Goal: Transaction & Acquisition: Purchase product/service

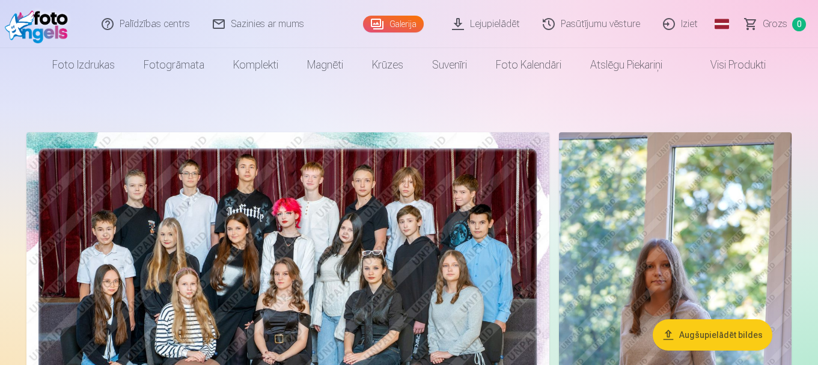
click at [465, 27] on link "Lejupielādēt" at bounding box center [486, 24] width 91 height 48
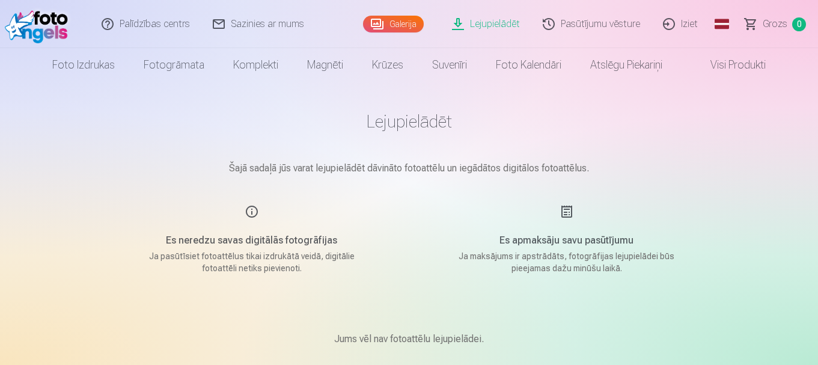
click at [252, 213] on div "Es neredzu savas digitālās fotogrāfijas Ja pasūtīsiet fotoattēlus tikai izdrukā…" at bounding box center [252, 239] width 286 height 70
click at [398, 22] on link "Galerija" at bounding box center [393, 24] width 61 height 17
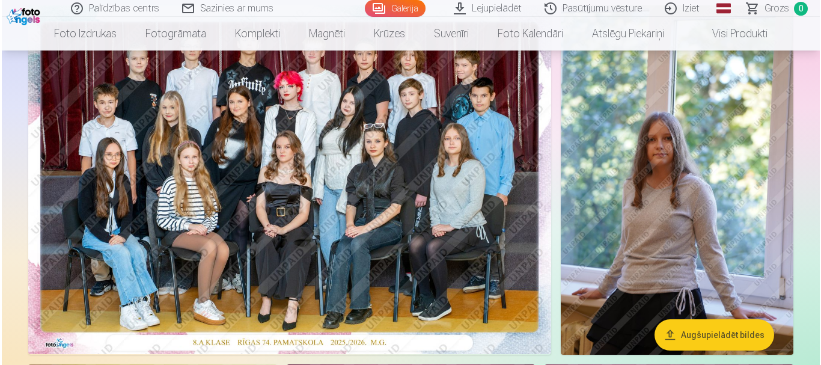
scroll to position [120, 0]
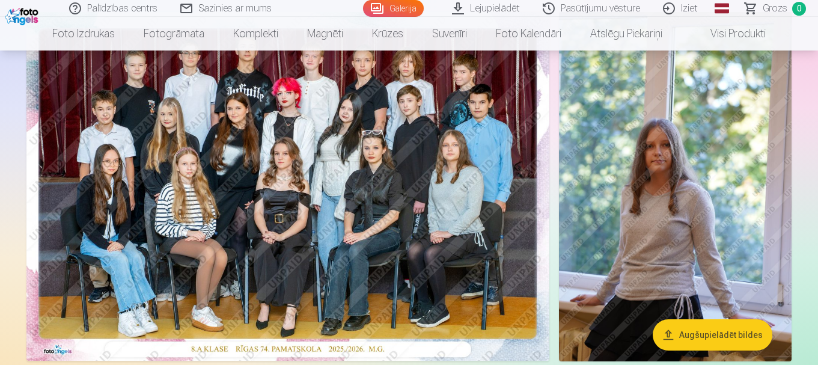
click at [724, 334] on button "Augšupielādēt bildes" at bounding box center [713, 334] width 120 height 31
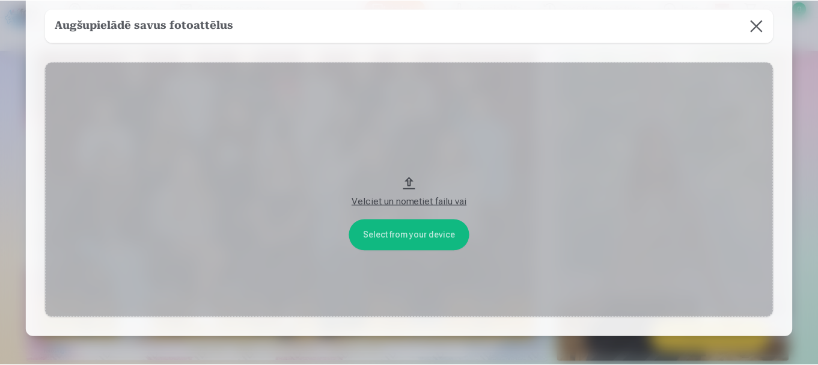
scroll to position [0, 0]
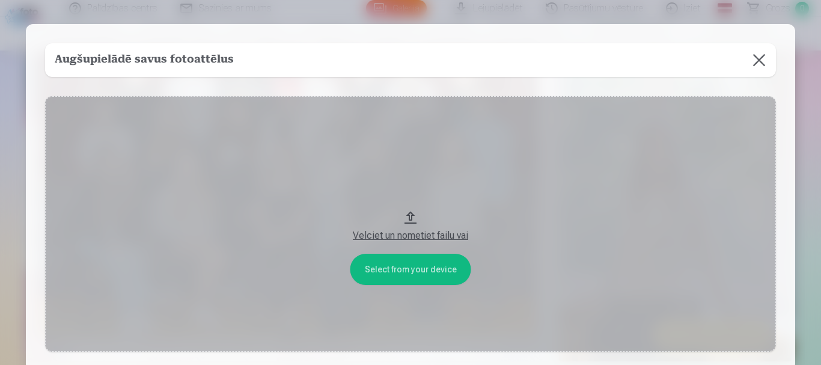
click at [760, 56] on button at bounding box center [760, 60] width 34 height 34
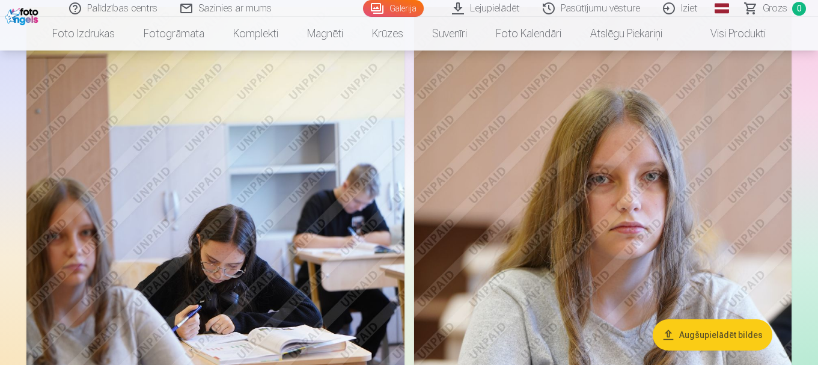
scroll to position [2345, 0]
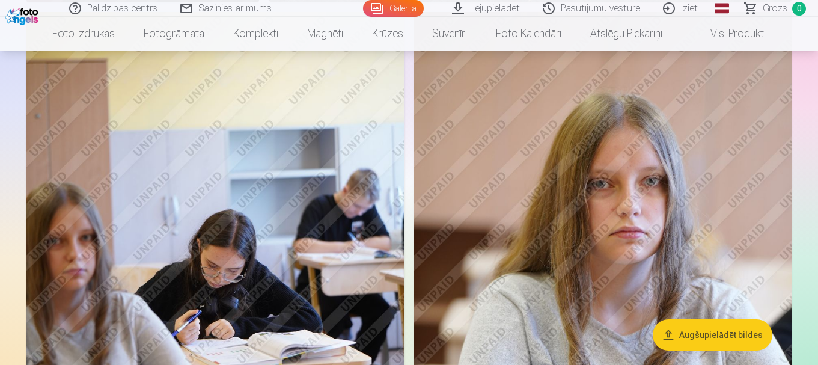
click at [622, 185] on img at bounding box center [603, 295] width 378 height 567
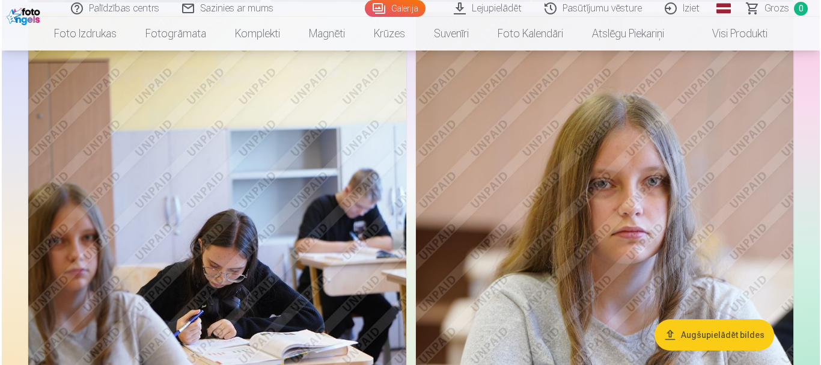
scroll to position [2352, 0]
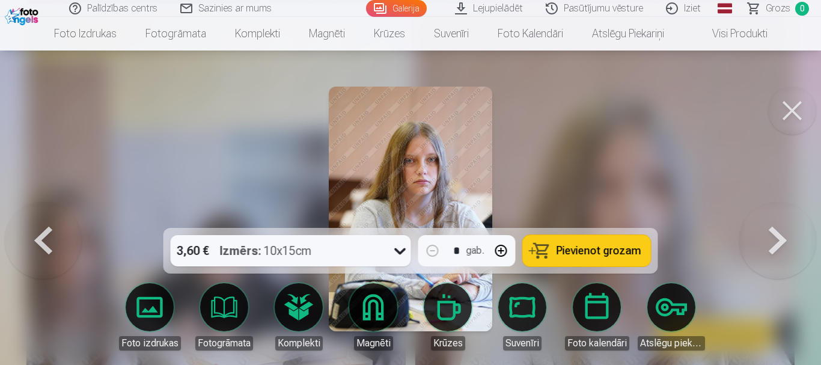
click at [437, 149] on img at bounding box center [410, 209] width 163 height 245
click at [426, 160] on img at bounding box center [410, 209] width 163 height 245
click at [798, 108] on button at bounding box center [792, 111] width 48 height 48
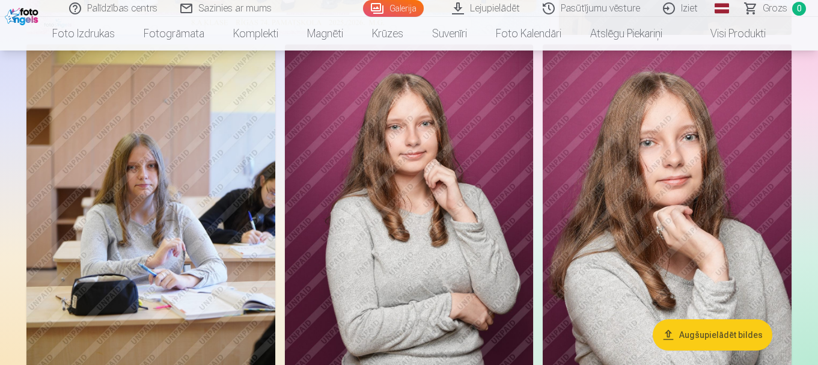
scroll to position [421, 0]
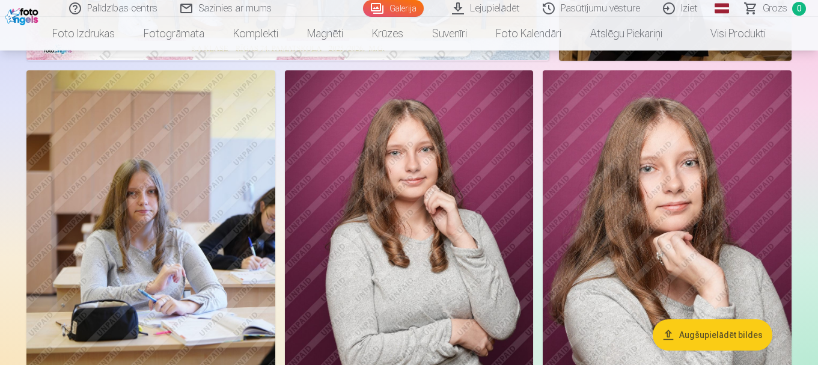
click at [672, 208] on img at bounding box center [667, 256] width 249 height 373
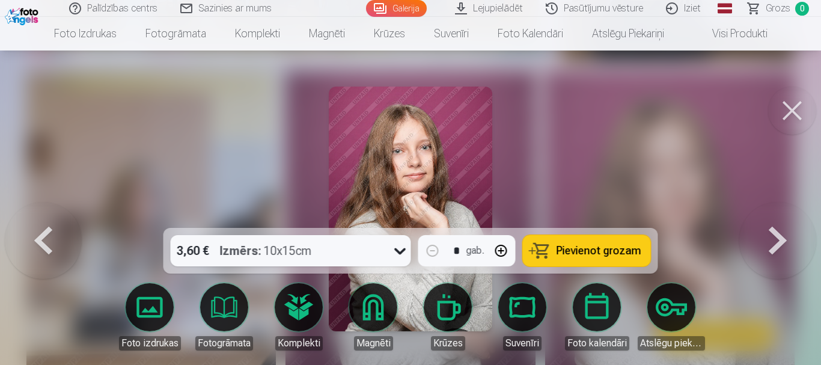
click at [396, 250] on icon at bounding box center [399, 251] width 11 height 7
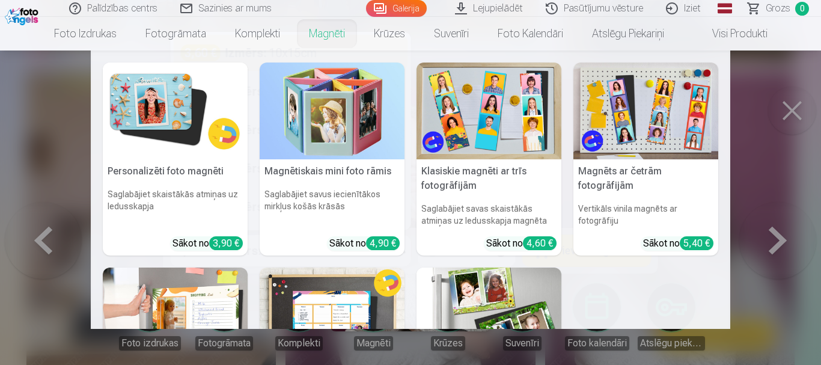
click at [743, 196] on nav "Personalizēti foto magnēti Saglabājiet skaistākās atmiņas uz ledusskapja Sākot …" at bounding box center [410, 190] width 821 height 278
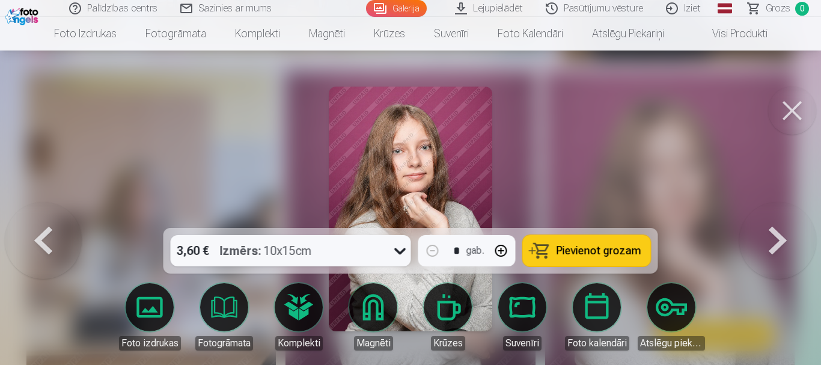
click at [51, 216] on button at bounding box center [43, 209] width 77 height 14
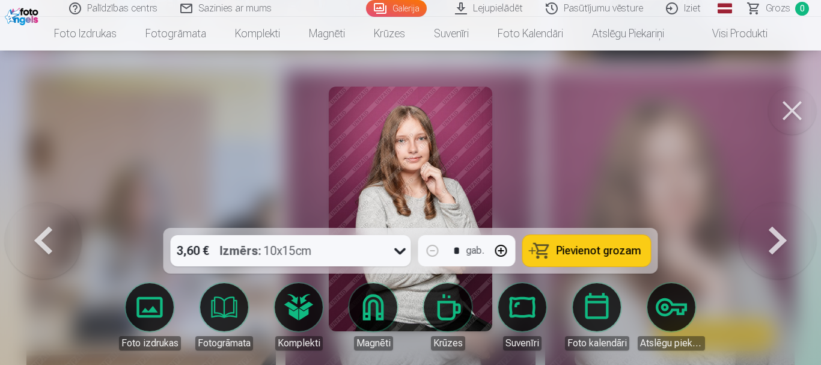
click at [782, 216] on button at bounding box center [778, 209] width 77 height 14
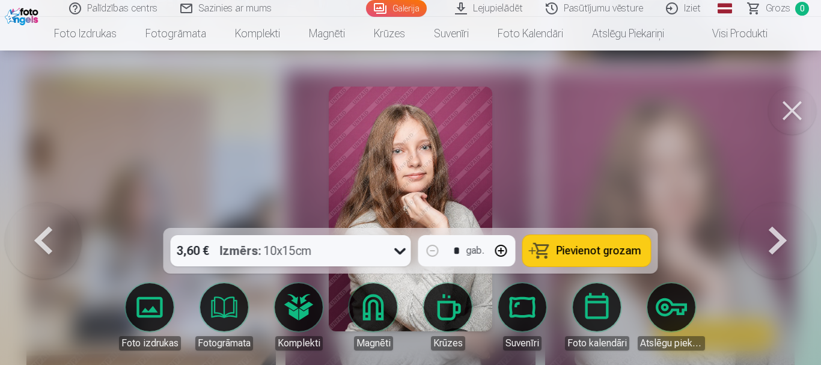
click at [577, 252] on span "Pievienot grozam" at bounding box center [599, 250] width 85 height 11
click at [45, 216] on button at bounding box center [43, 209] width 77 height 14
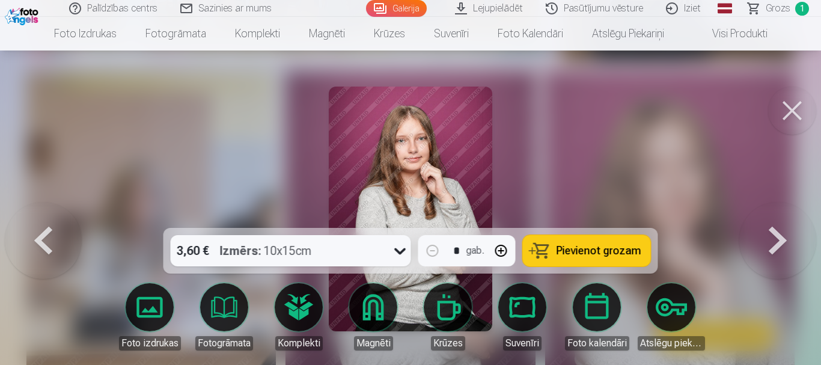
click at [45, 216] on button at bounding box center [43, 209] width 77 height 14
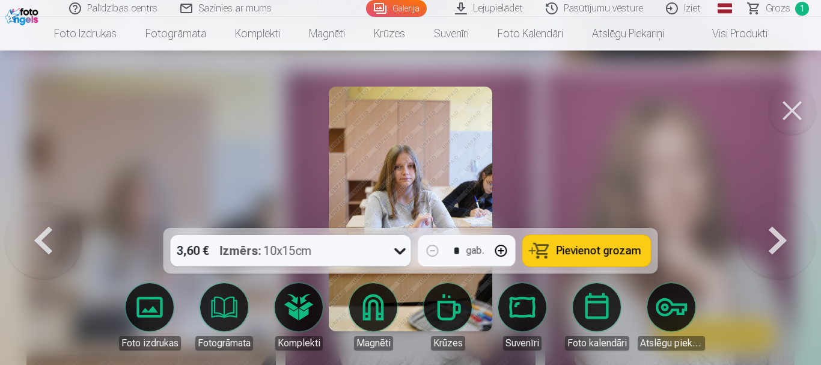
click at [794, 109] on button at bounding box center [792, 111] width 48 height 48
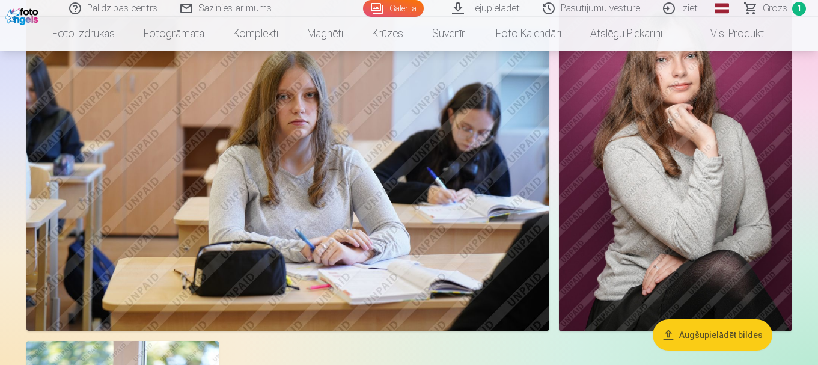
scroll to position [3247, 0]
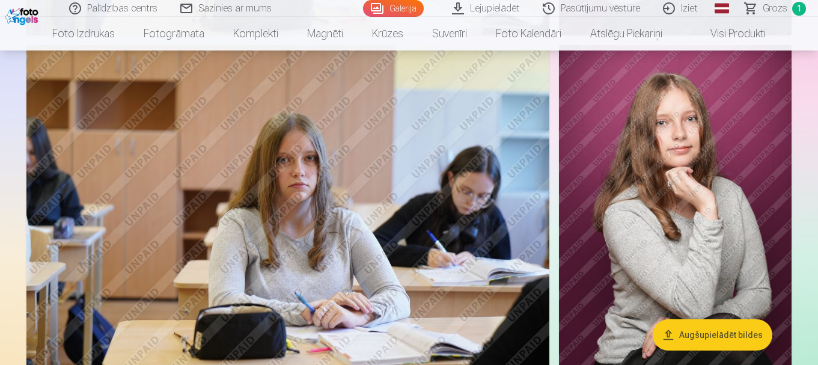
click at [694, 184] on img at bounding box center [675, 219] width 233 height 349
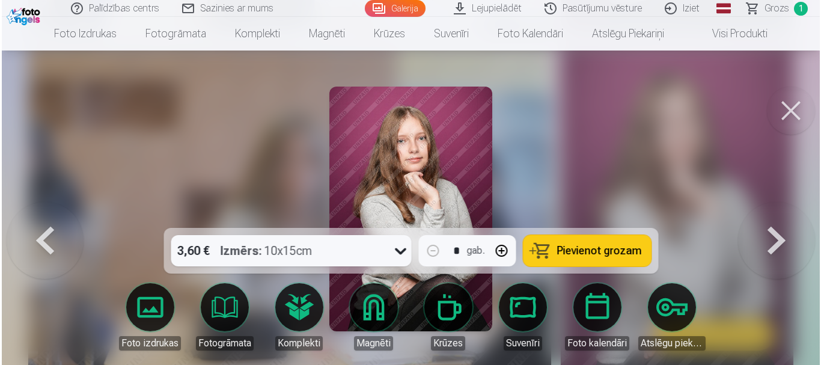
scroll to position [3258, 0]
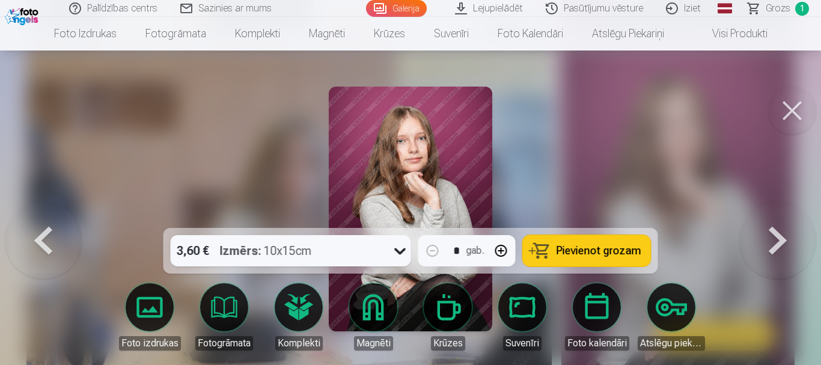
click at [580, 250] on span "Pievienot grozam" at bounding box center [599, 250] width 85 height 11
click at [793, 101] on button at bounding box center [792, 111] width 48 height 48
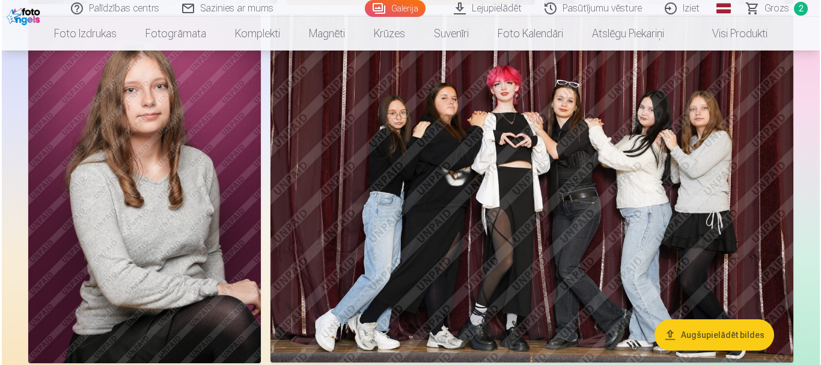
scroll to position [2044, 0]
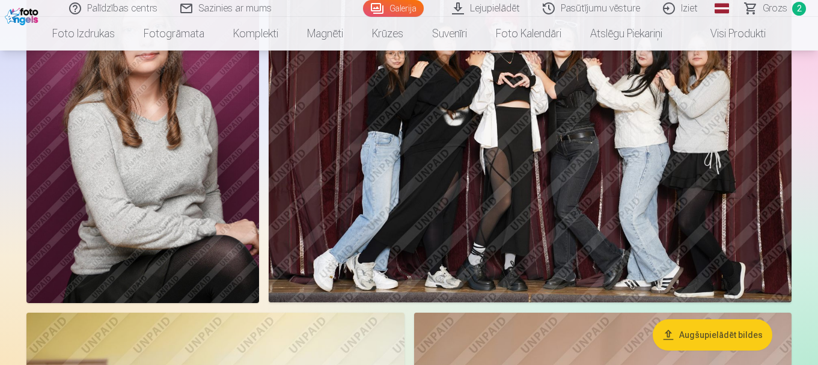
click at [147, 171] on img at bounding box center [142, 128] width 233 height 349
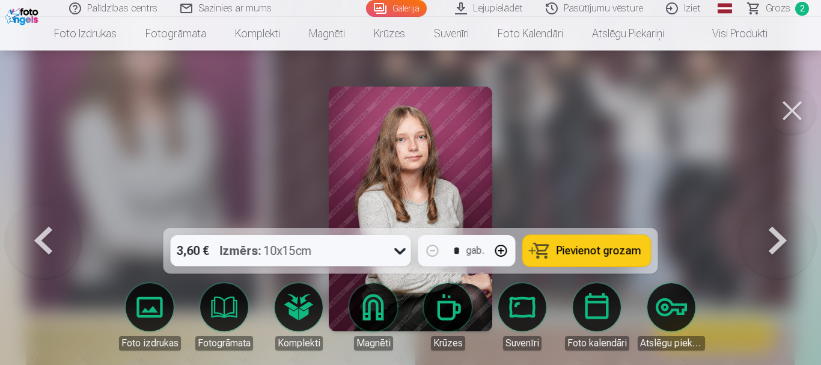
click at [578, 248] on span "Pievienot grozam" at bounding box center [599, 250] width 85 height 11
click at [789, 112] on button at bounding box center [792, 111] width 48 height 48
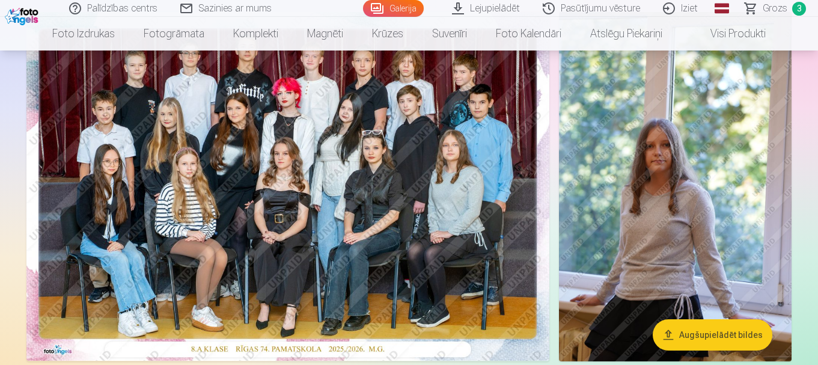
scroll to position [180, 0]
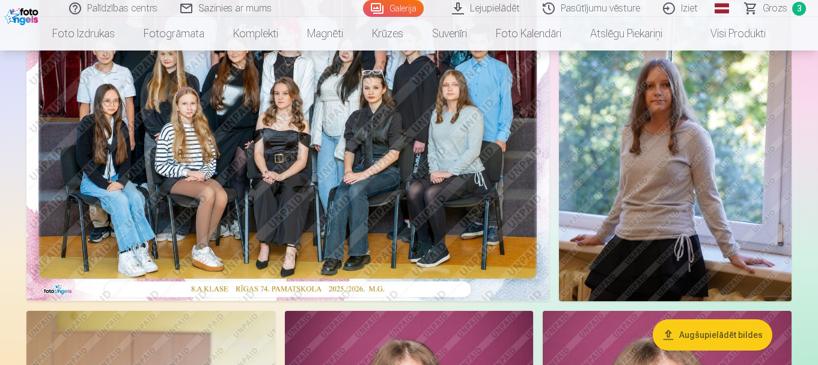
click at [668, 146] on img at bounding box center [675, 126] width 233 height 349
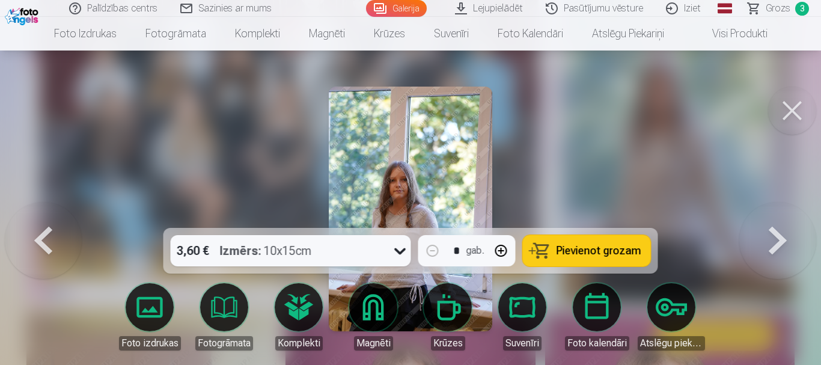
click at [788, 114] on button at bounding box center [792, 111] width 48 height 48
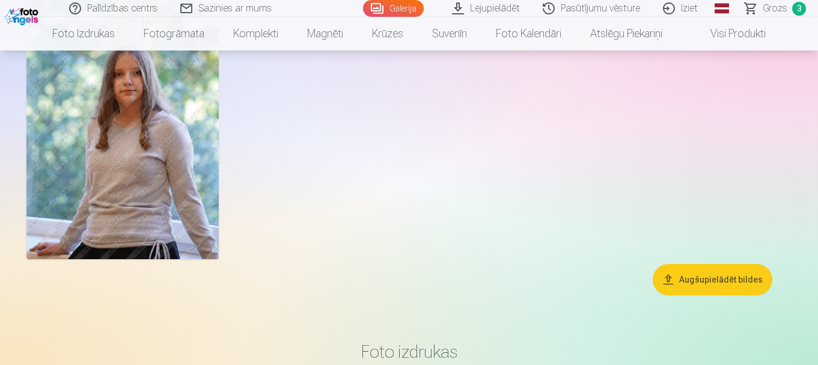
scroll to position [3608, 0]
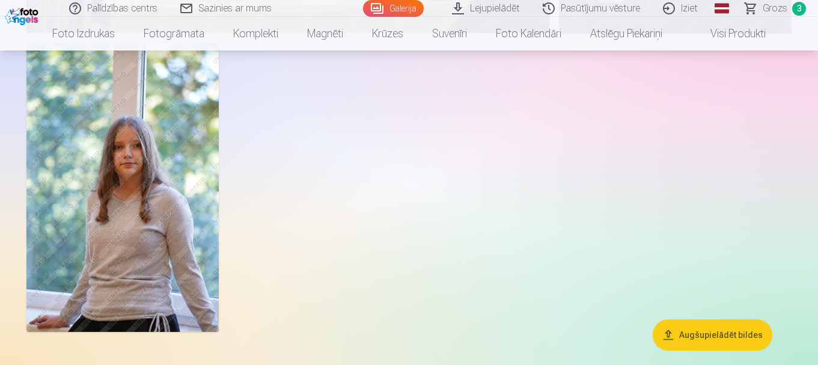
click at [116, 248] on img at bounding box center [122, 187] width 192 height 289
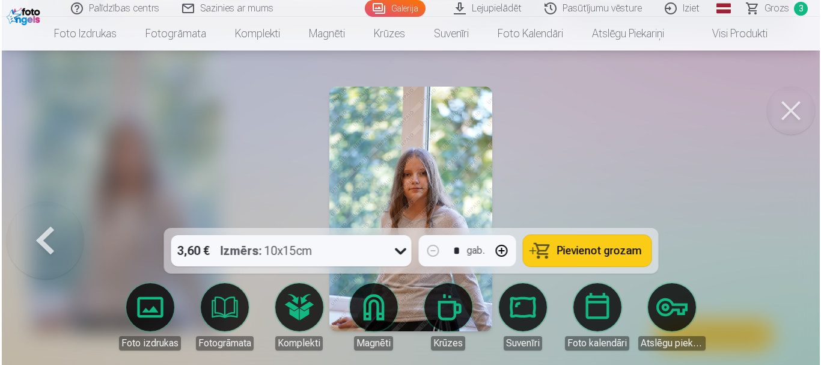
scroll to position [3620, 0]
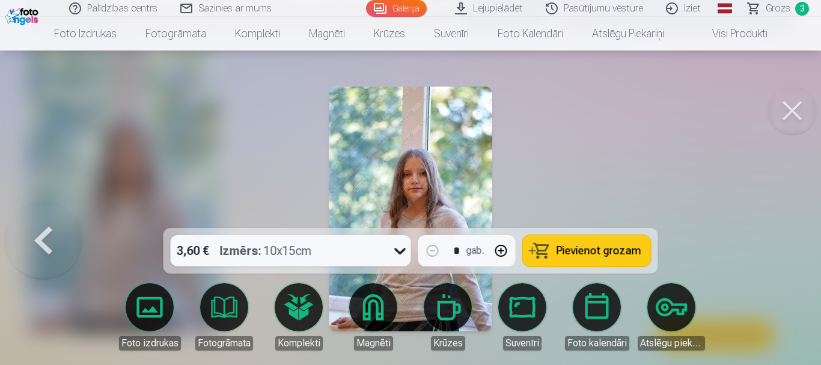
click at [783, 117] on button at bounding box center [792, 111] width 48 height 48
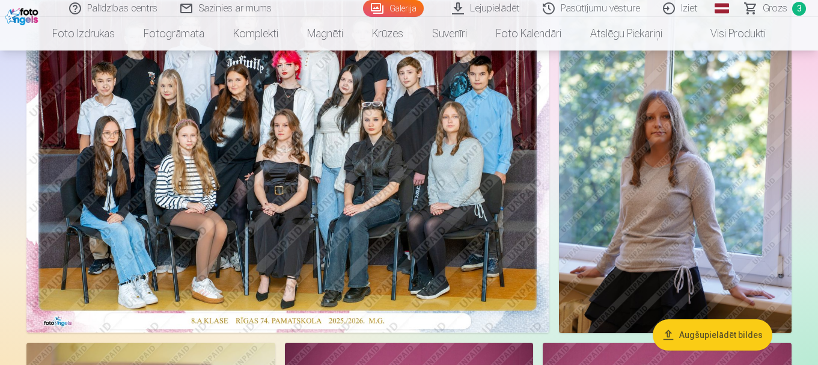
scroll to position [180, 0]
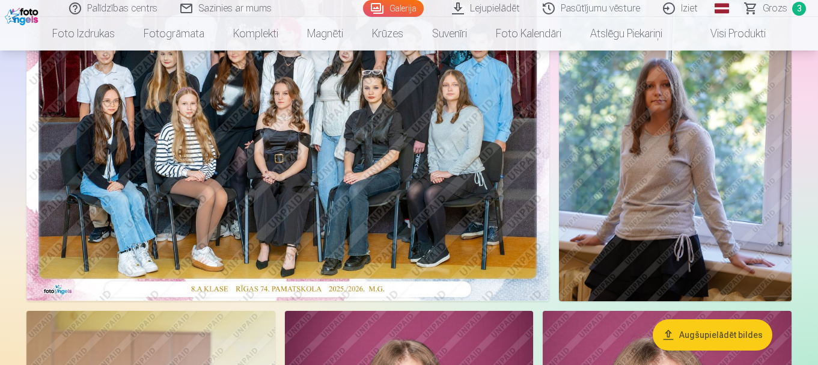
click at [654, 139] on img at bounding box center [675, 126] width 233 height 349
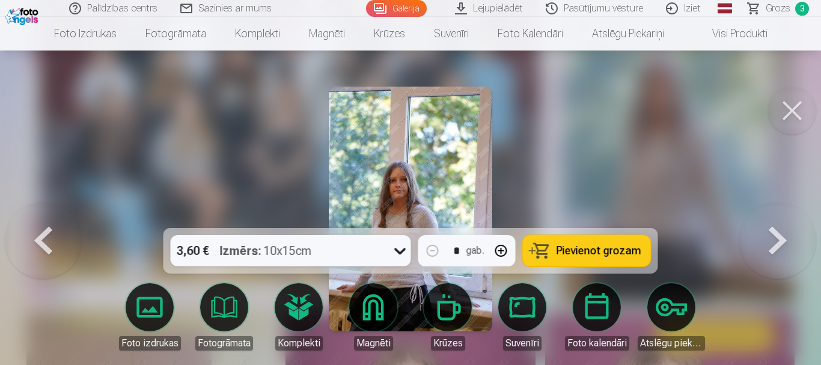
click at [570, 248] on span "Pievienot grozam" at bounding box center [599, 250] width 85 height 11
drag, startPoint x: 791, startPoint y: 107, endPoint x: 711, endPoint y: 98, distance: 81.1
click at [792, 107] on button at bounding box center [792, 111] width 48 height 48
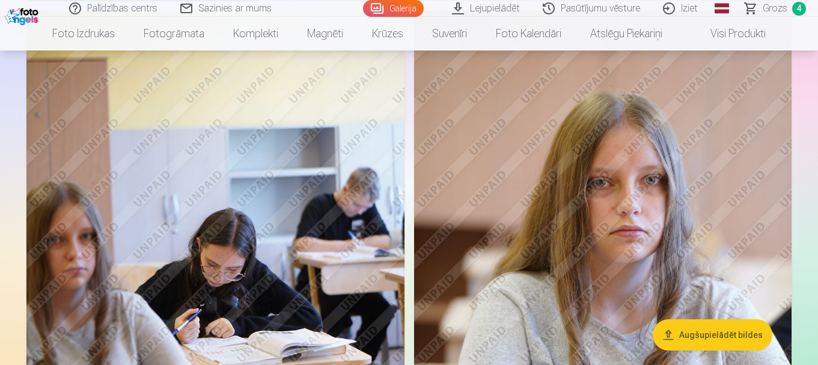
scroll to position [2345, 0]
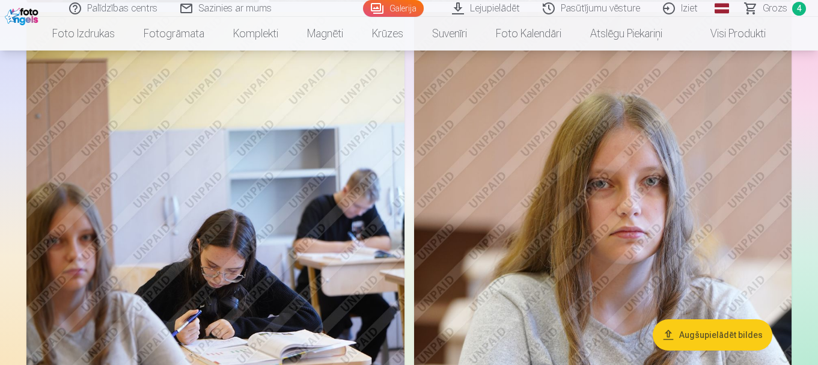
click at [536, 207] on img at bounding box center [603, 295] width 378 height 567
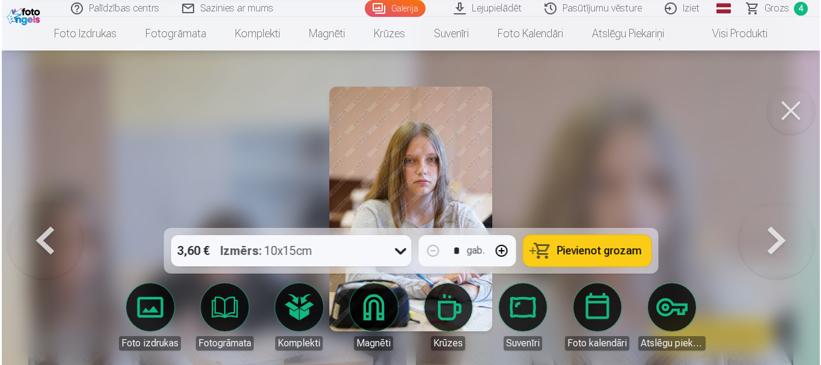
scroll to position [2352, 0]
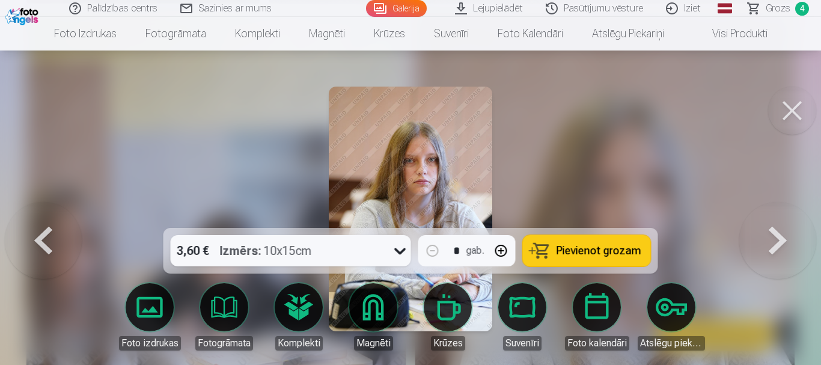
drag, startPoint x: 787, startPoint y: 100, endPoint x: 739, endPoint y: 107, distance: 48.6
click at [785, 99] on button at bounding box center [792, 111] width 48 height 48
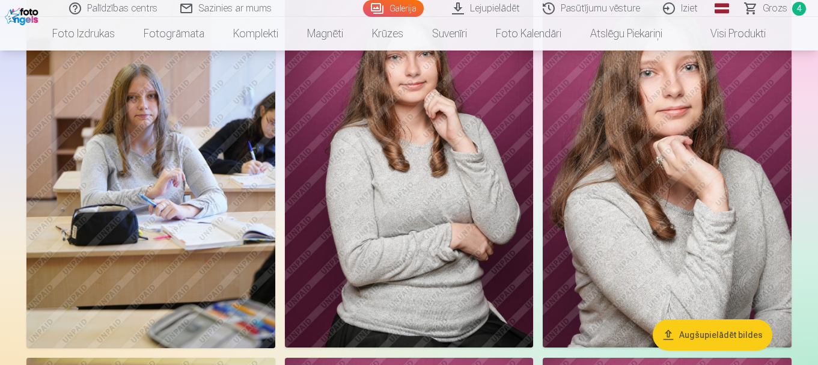
scroll to position [541, 0]
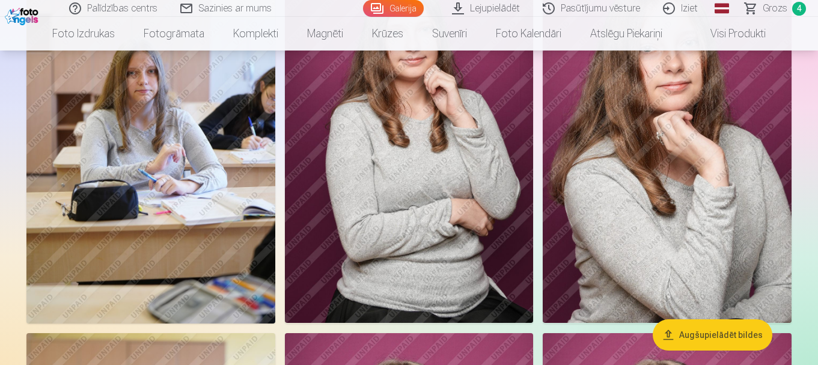
click at [666, 172] on img at bounding box center [667, 136] width 249 height 373
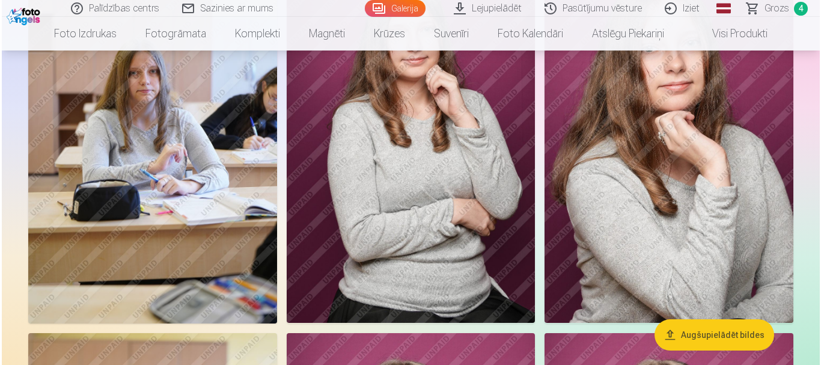
scroll to position [542, 0]
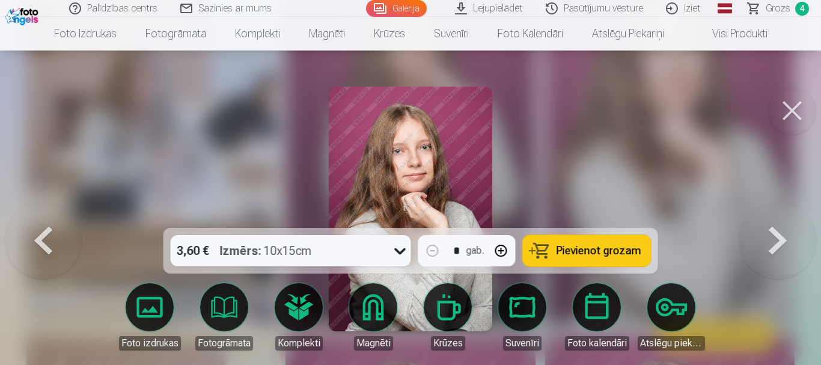
click at [401, 251] on icon at bounding box center [400, 250] width 19 height 19
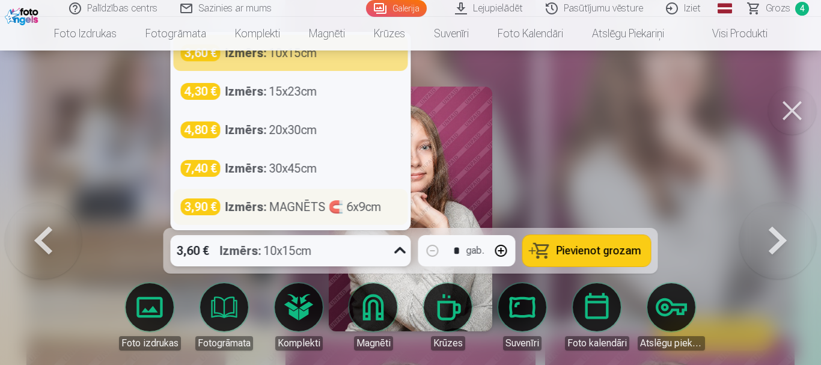
click at [354, 209] on div "Izmērs : MAGNĒTS 🧲 6x9cm" at bounding box center [303, 206] width 156 height 17
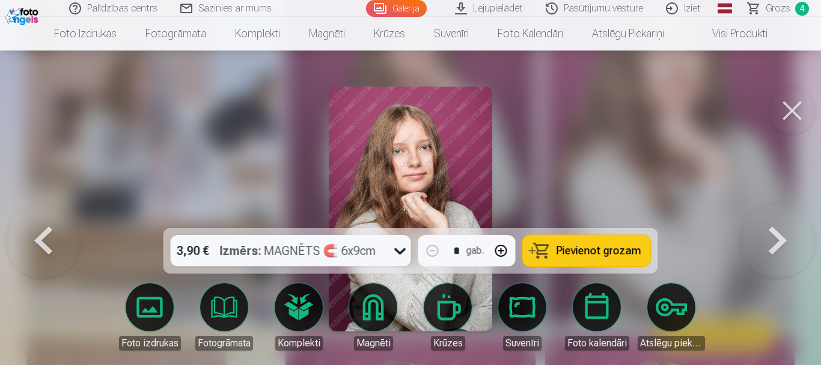
click at [589, 253] on span "Pievienot grozam" at bounding box center [599, 250] width 85 height 11
click at [779, 8] on span "Grozs" at bounding box center [778, 8] width 25 height 14
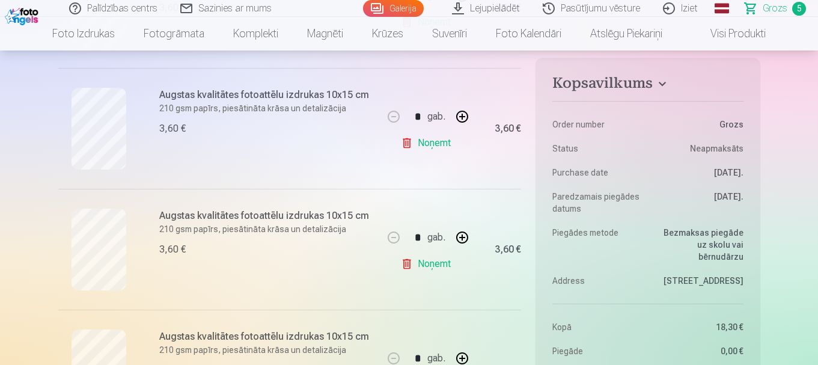
scroll to position [241, 0]
click at [430, 142] on link "Noņemt" at bounding box center [428, 142] width 55 height 24
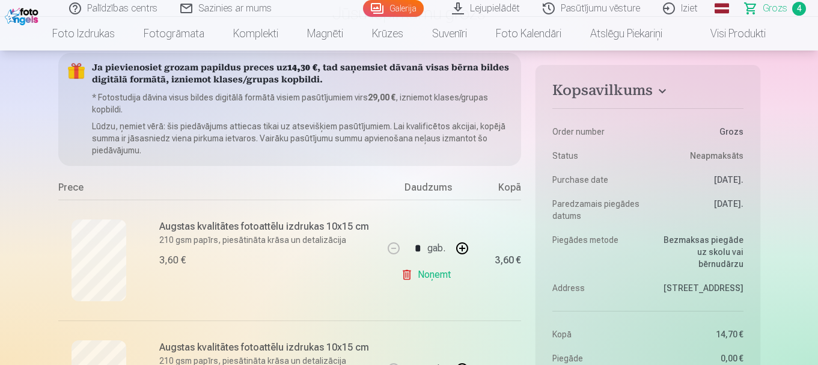
scroll to position [0, 0]
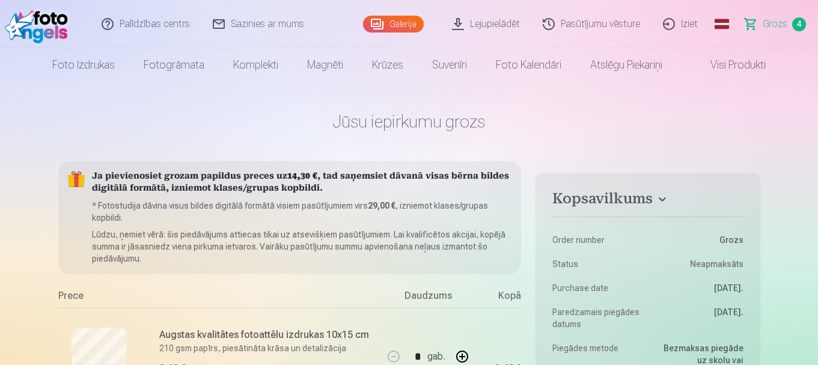
click at [403, 26] on link "Galerija" at bounding box center [393, 24] width 61 height 17
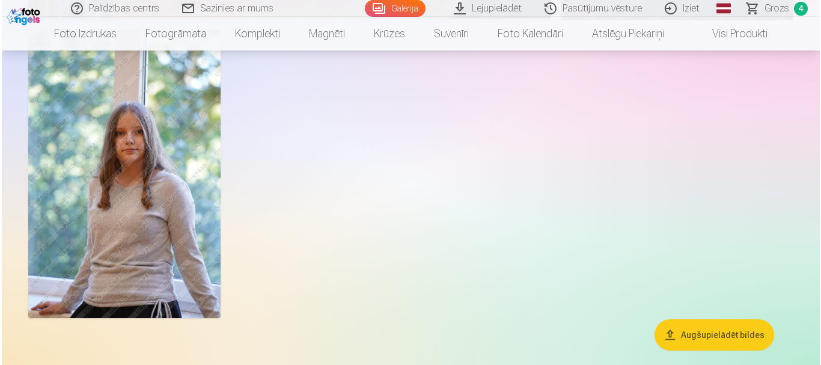
scroll to position [3668, 0]
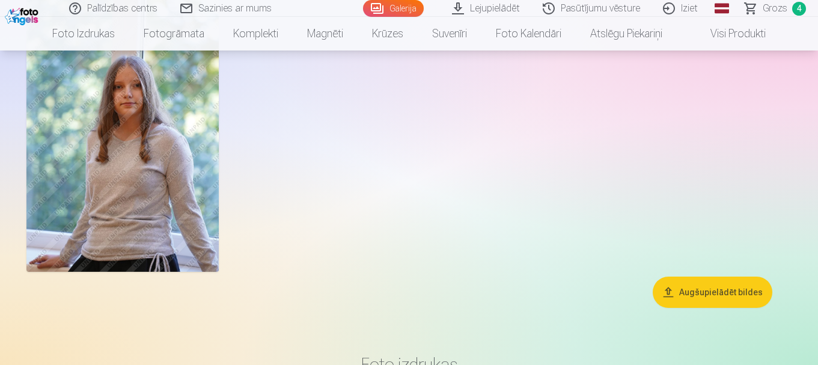
click at [155, 184] on img at bounding box center [122, 127] width 192 height 289
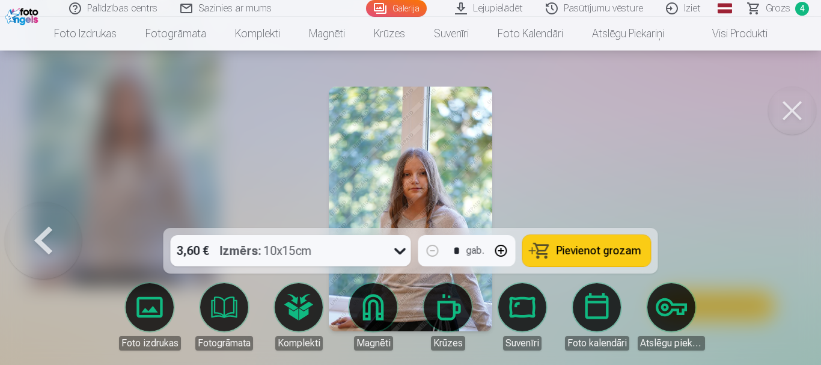
click at [415, 164] on img at bounding box center [410, 209] width 163 height 245
click at [800, 118] on button at bounding box center [792, 111] width 48 height 48
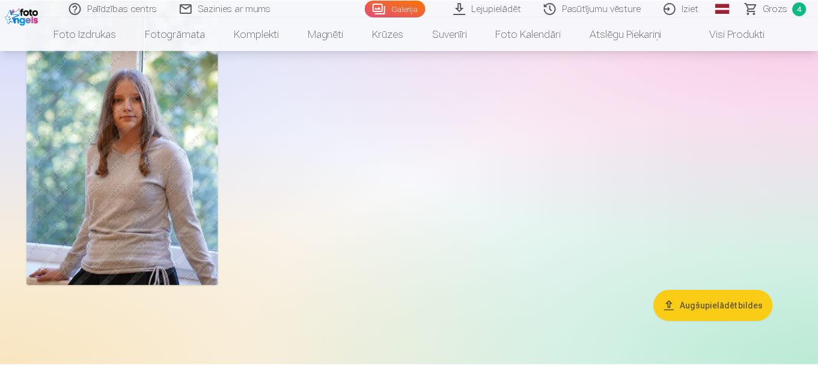
scroll to position [3655, 0]
click at [778, 11] on span "Grozs" at bounding box center [775, 8] width 25 height 14
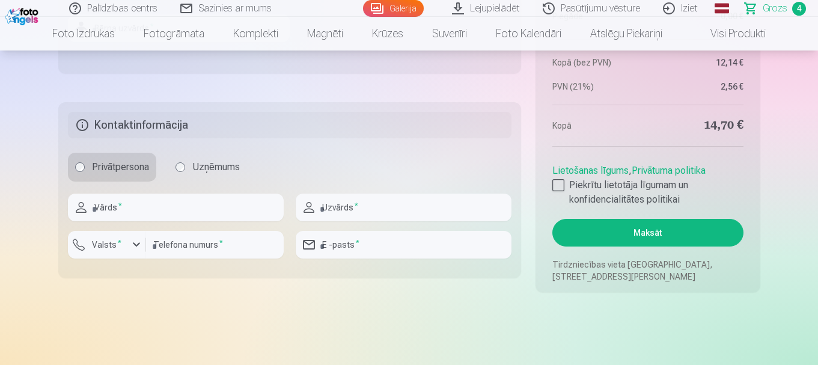
scroll to position [962, 0]
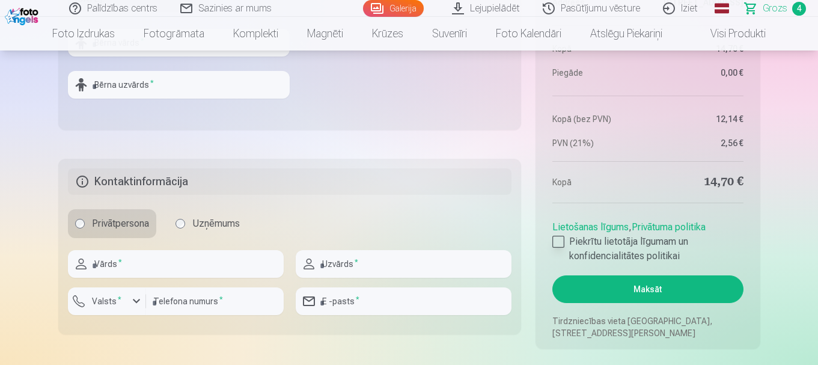
click at [561, 241] on div at bounding box center [559, 242] width 12 height 12
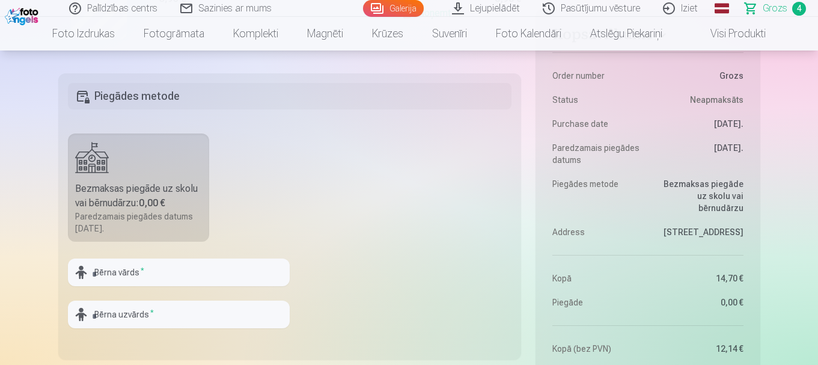
scroll to position [782, 0]
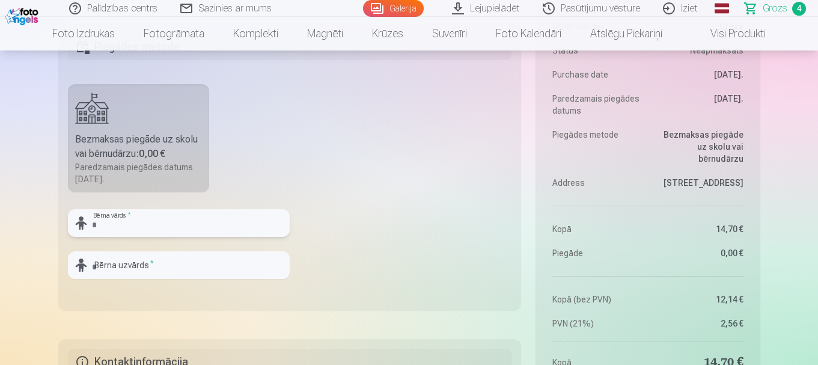
click at [159, 225] on input "text" at bounding box center [179, 223] width 222 height 28
click at [185, 231] on input "***" at bounding box center [179, 223] width 222 height 28
type input "*"
type input "********"
click at [167, 265] on input "text" at bounding box center [179, 265] width 222 height 28
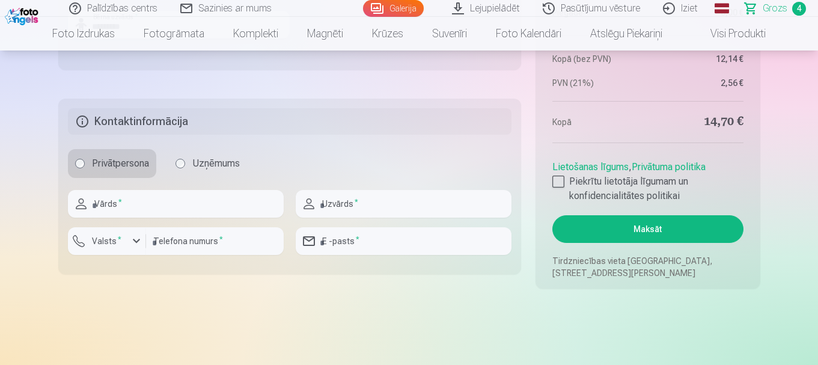
scroll to position [1082, 0]
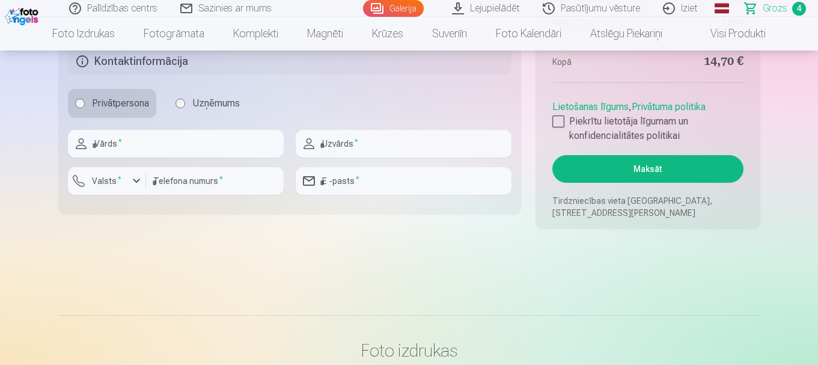
type input "*********"
click at [149, 149] on input "text" at bounding box center [176, 144] width 216 height 28
type input "*****"
click at [332, 138] on input "text" at bounding box center [404, 144] width 216 height 28
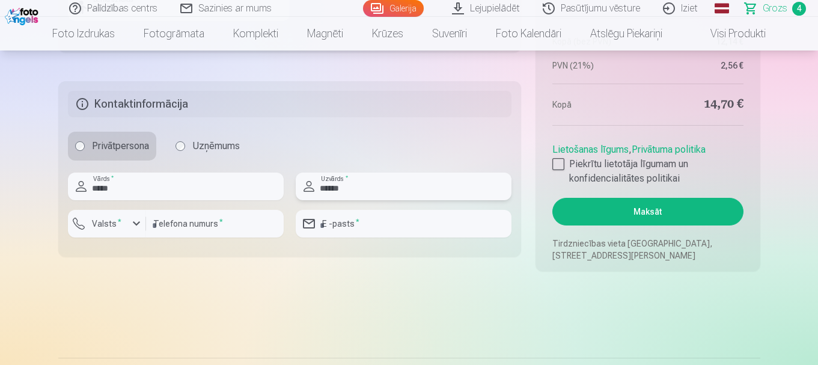
scroll to position [1142, 0]
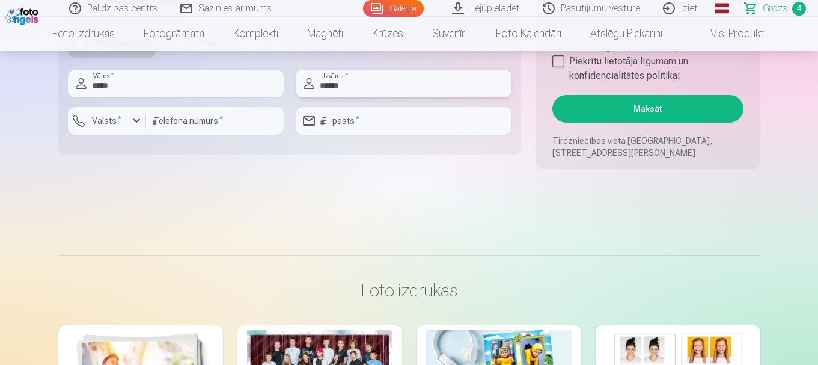
type input "******"
click at [134, 123] on div "button" at bounding box center [136, 121] width 14 height 14
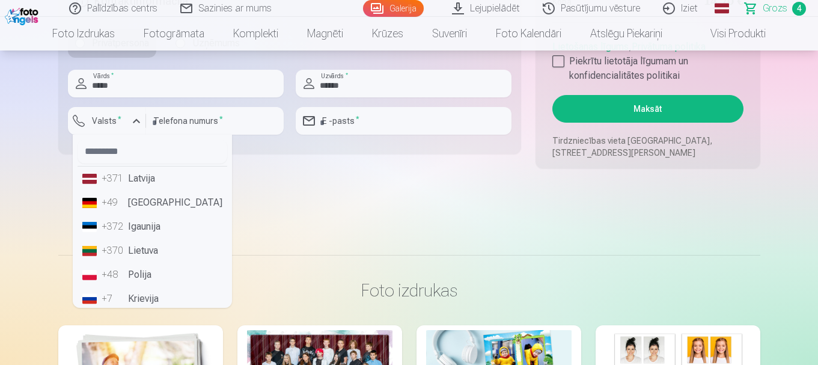
click at [136, 179] on li "+371 Latvija" at bounding box center [153, 179] width 150 height 24
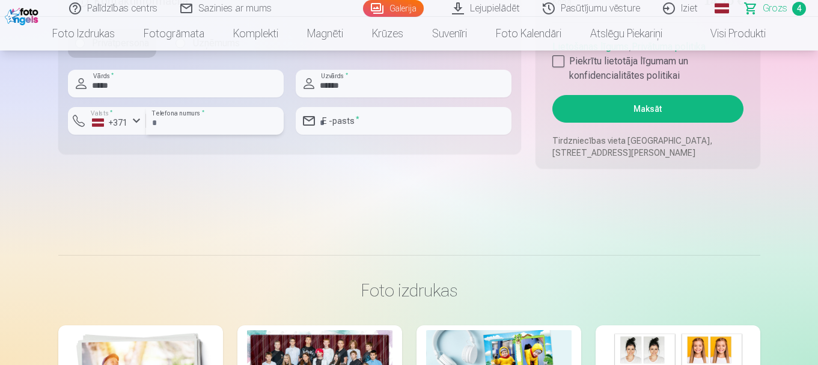
click at [171, 122] on input "number" at bounding box center [215, 121] width 138 height 28
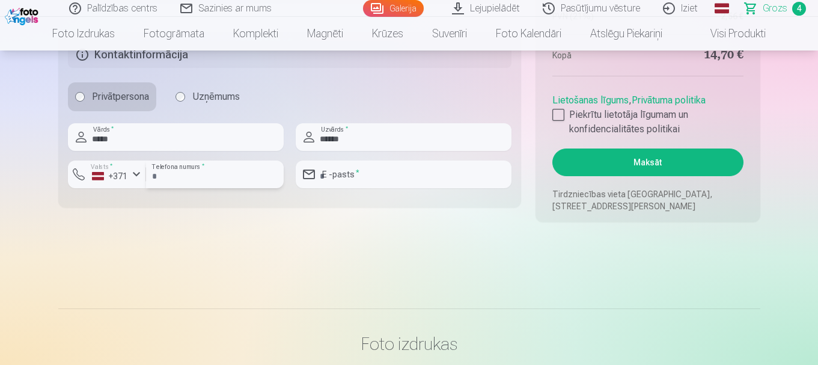
scroll to position [1082, 0]
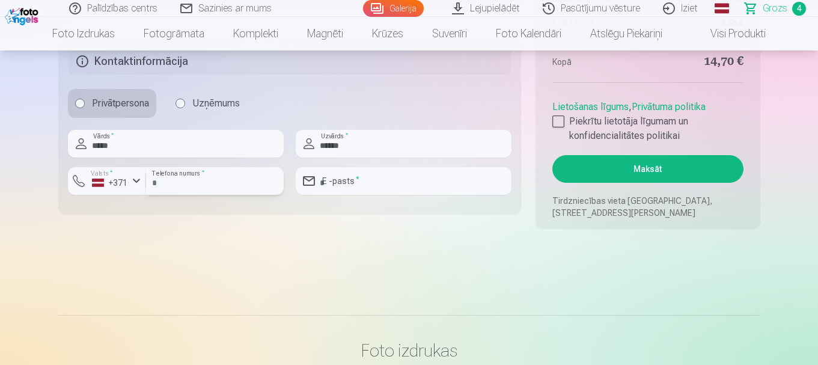
type input "********"
click at [338, 177] on input "email" at bounding box center [404, 181] width 216 height 28
type input "**********"
click at [556, 122] on div at bounding box center [559, 121] width 12 height 12
click at [664, 173] on button "Maksāt" at bounding box center [648, 169] width 191 height 28
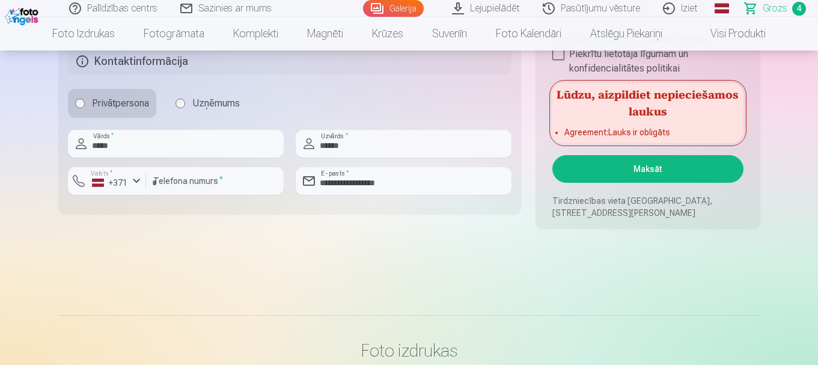
click at [572, 132] on li "Agreement : Lauks ir obligāts" at bounding box center [648, 132] width 167 height 12
click at [684, 130] on li "Agreement : Lauks ir obligāts" at bounding box center [648, 132] width 167 height 12
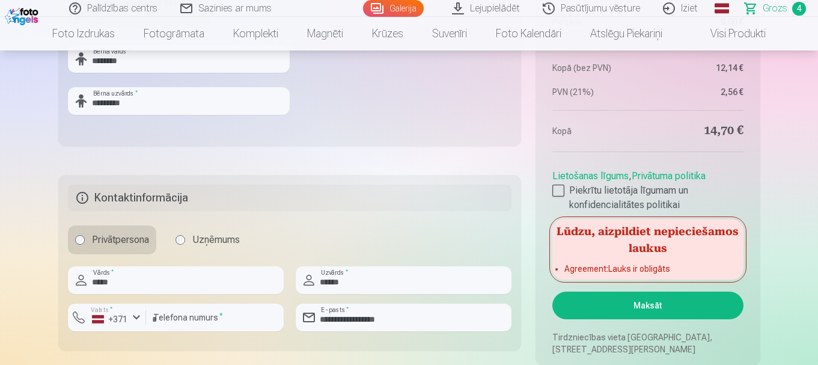
scroll to position [842, 0]
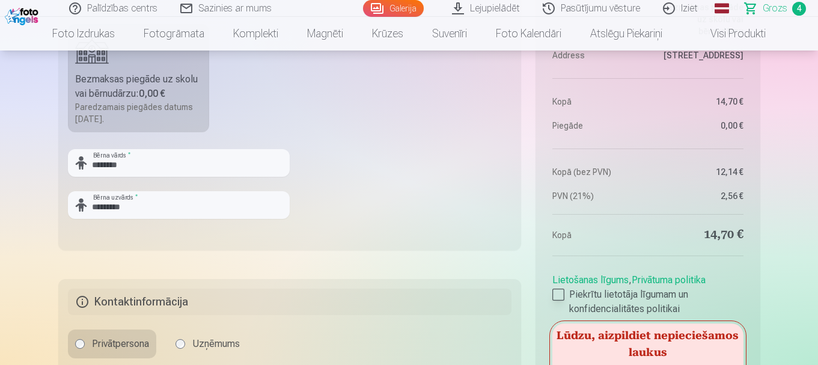
click at [557, 293] on div at bounding box center [559, 295] width 12 height 12
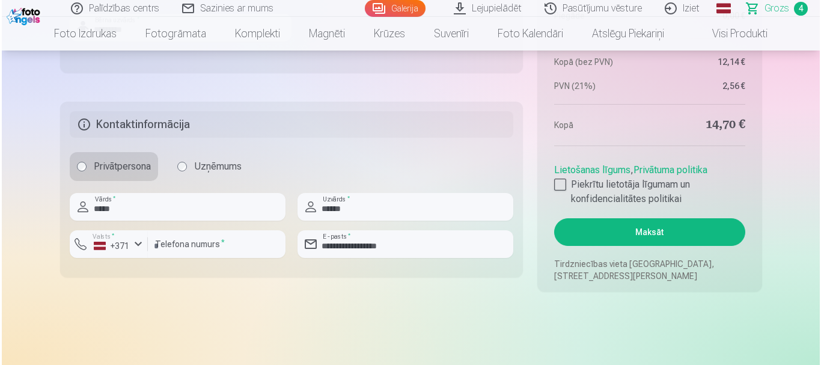
scroll to position [1142, 0]
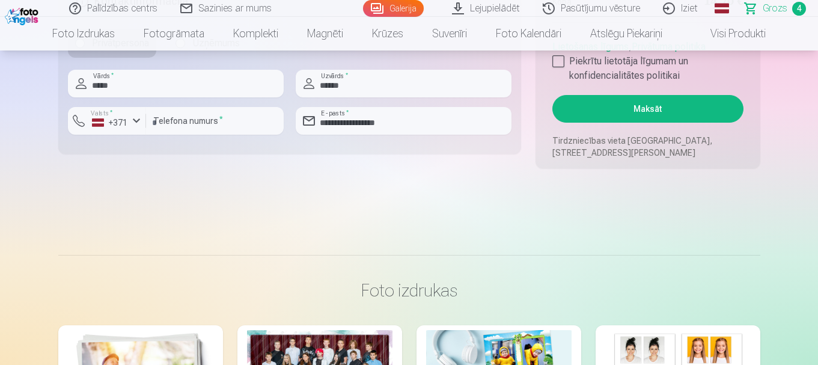
click at [649, 113] on button "Maksāt" at bounding box center [648, 109] width 191 height 28
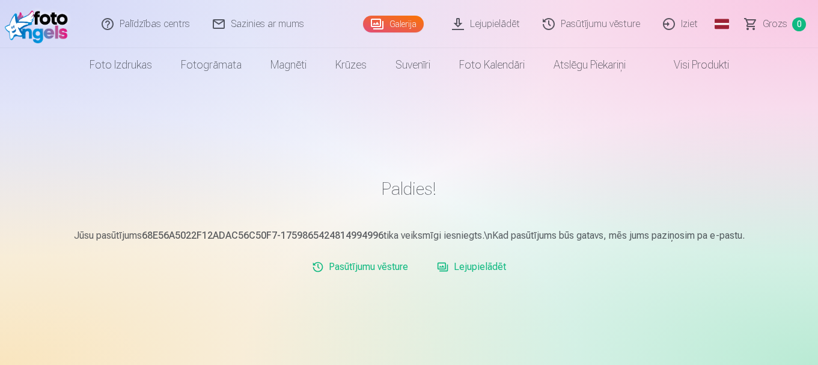
click at [49, 25] on img at bounding box center [39, 24] width 69 height 38
